Goal: Task Accomplishment & Management: Complete application form

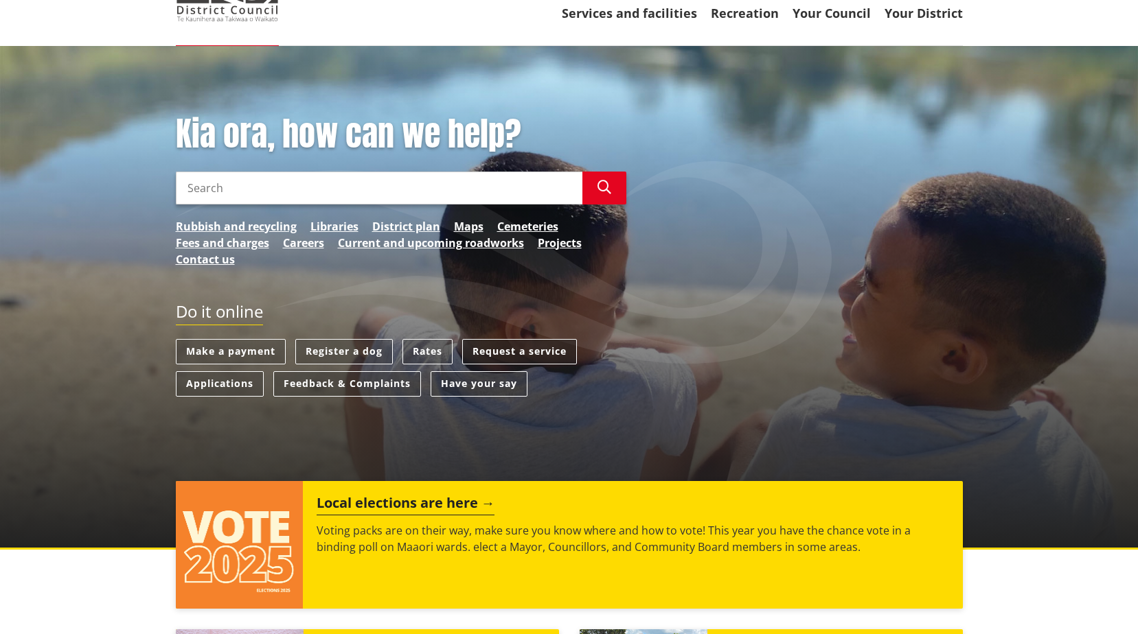
scroll to position [69, 0]
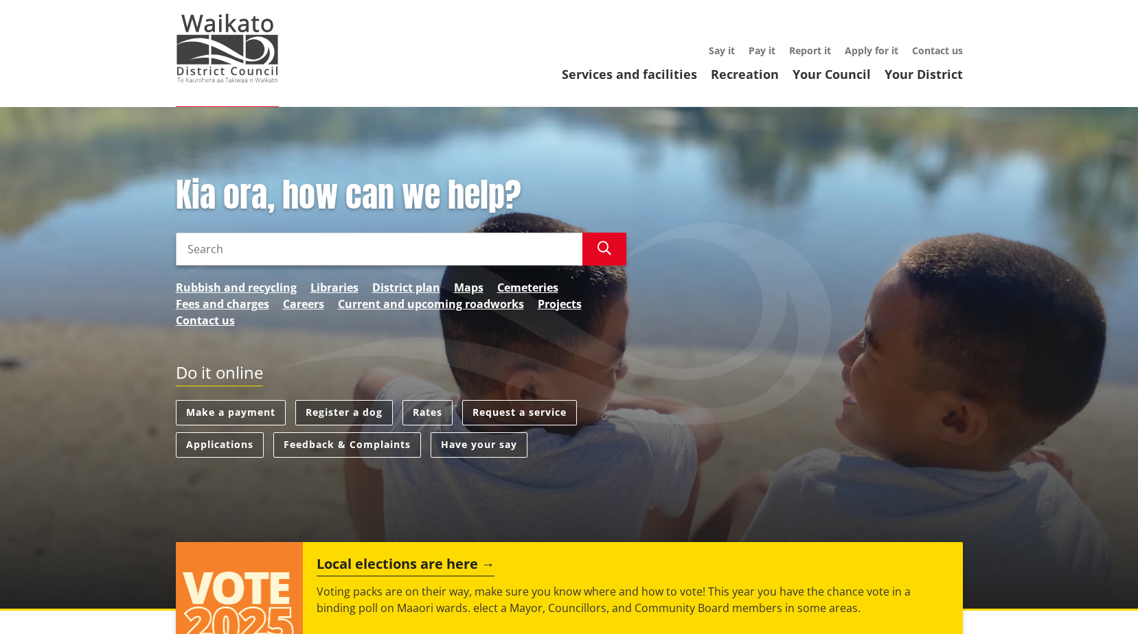
click at [349, 404] on link "Register a dog" at bounding box center [343, 412] width 97 height 25
click at [365, 414] on link "Register a dog" at bounding box center [343, 412] width 97 height 25
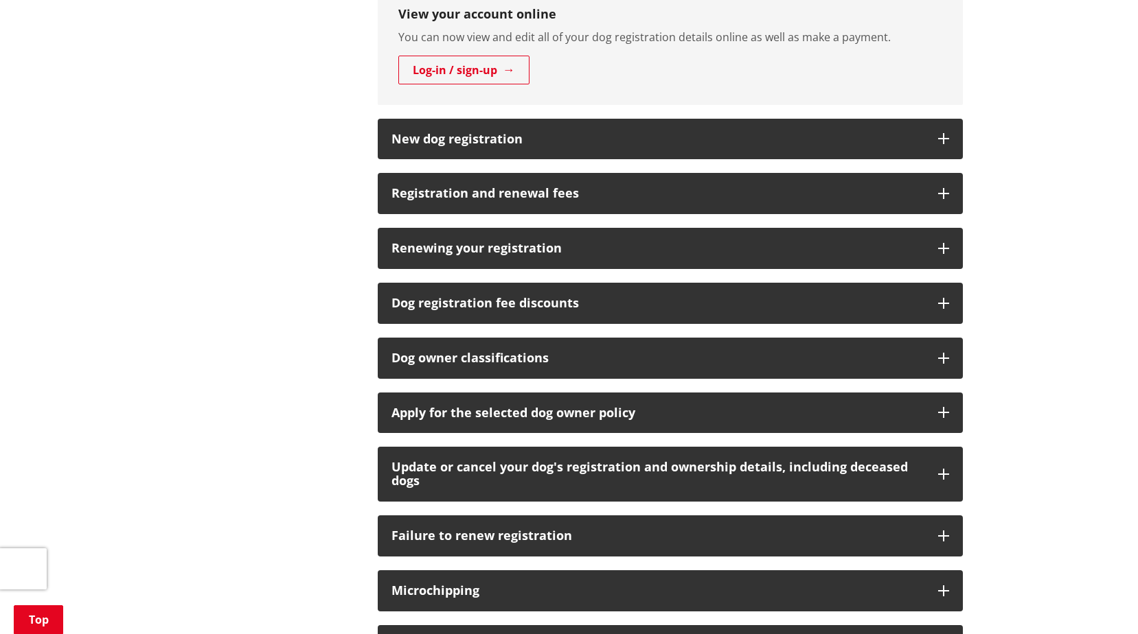
scroll to position [824, 0]
